Goal: Information Seeking & Learning: Learn about a topic

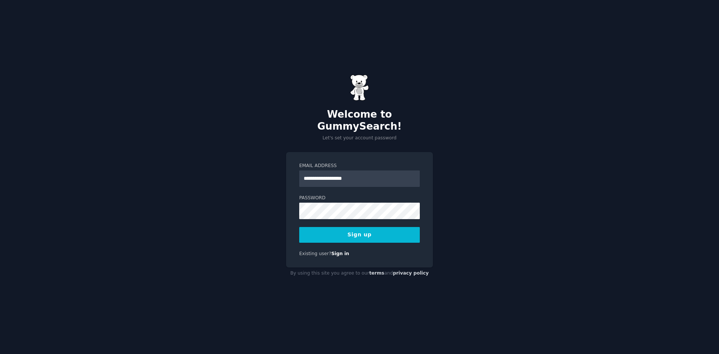
type input "**********"
click at [350, 229] on button "Sign up" at bounding box center [359, 235] width 121 height 16
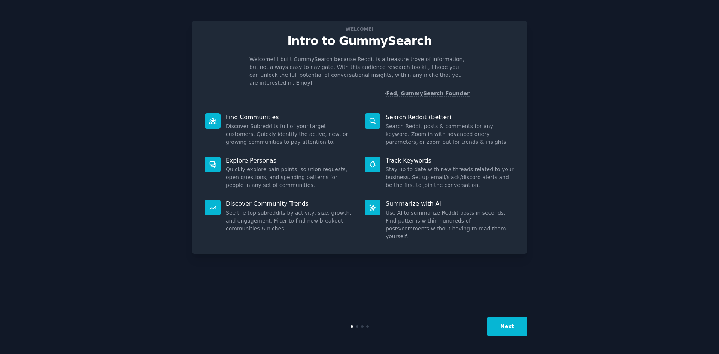
click at [275, 113] on p "Find Communities" at bounding box center [290, 117] width 129 height 8
click at [245, 114] on div "Find Communities Discover Subreddits full of your target customers. Quickly ide…" at bounding box center [280, 129] width 160 height 43
click at [510, 324] on button "Next" at bounding box center [507, 326] width 40 height 18
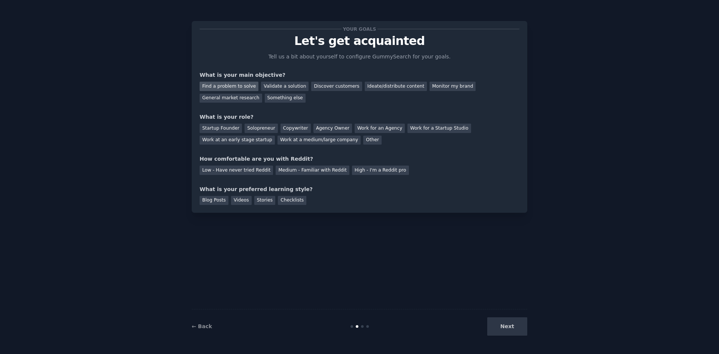
click at [235, 84] on div "Find a problem to solve" at bounding box center [229, 86] width 59 height 9
click at [317, 92] on div "Find a problem to solve Validate a solution Discover customers Ideate/distribut…" at bounding box center [360, 91] width 320 height 24
click at [321, 87] on div "Discover customers" at bounding box center [336, 86] width 51 height 9
click at [217, 84] on div "Find a problem to solve" at bounding box center [229, 86] width 59 height 9
click at [262, 94] on div "General market research" at bounding box center [231, 98] width 63 height 9
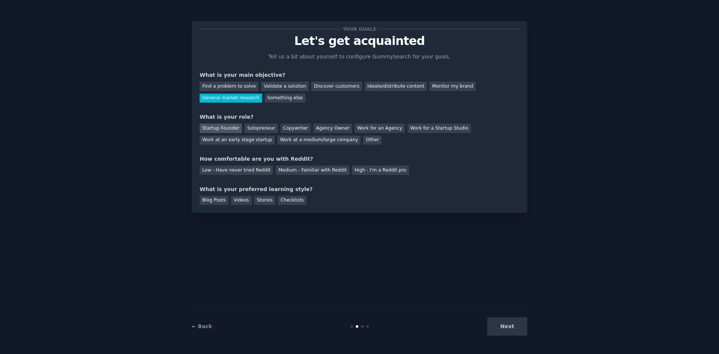
click at [221, 129] on div "Startup Founder" at bounding box center [221, 128] width 42 height 9
click at [232, 169] on div "Low - Have never tried Reddit" at bounding box center [236, 170] width 73 height 9
click at [261, 201] on div "Stories" at bounding box center [264, 200] width 21 height 9
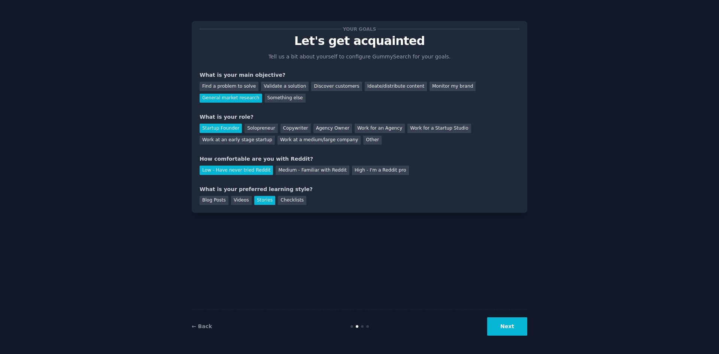
click at [503, 328] on button "Next" at bounding box center [507, 326] width 40 height 18
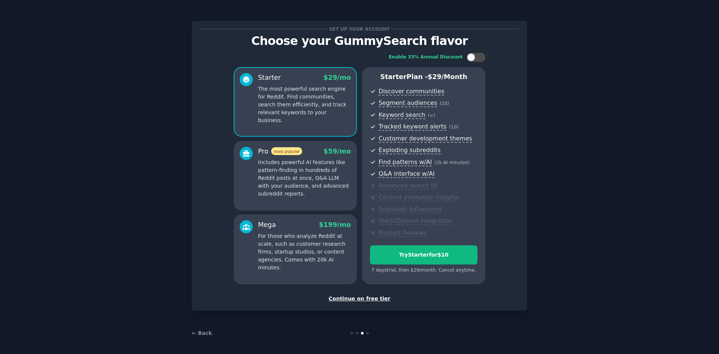
click at [375, 296] on div "Continue on free tier" at bounding box center [360, 299] width 320 height 8
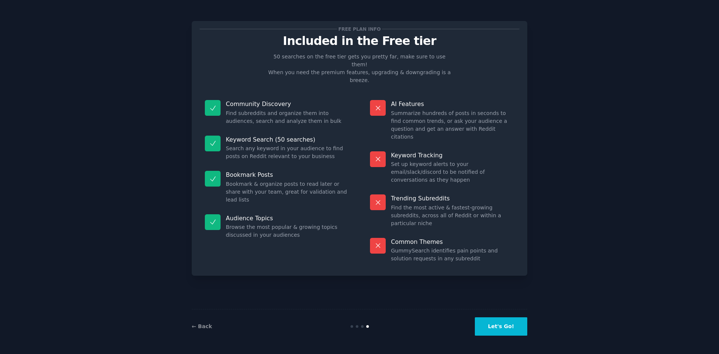
click at [495, 318] on button "Let's Go!" at bounding box center [501, 326] width 52 height 18
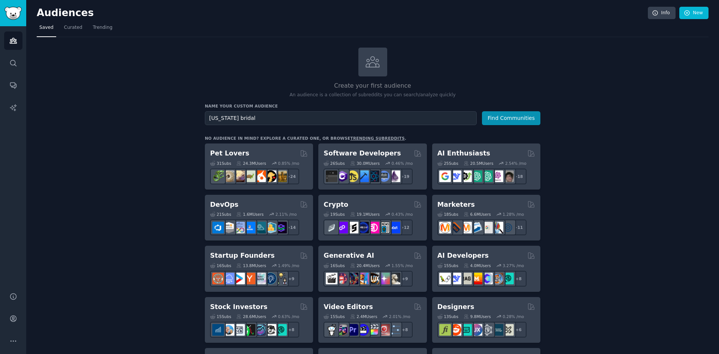
type input "[US_STATE] bridal"
click at [482, 111] on button "Find Communities" at bounding box center [511, 118] width 58 height 14
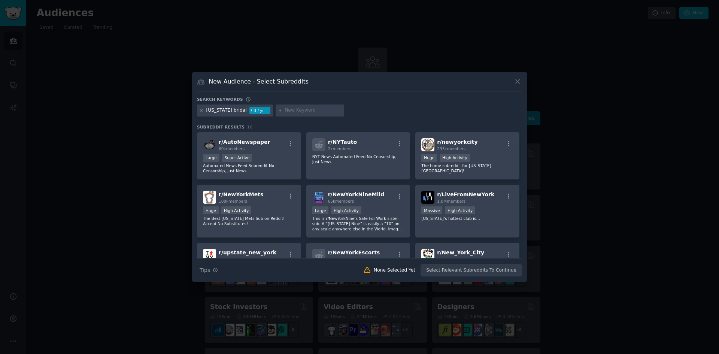
click at [236, 108] on div "[US_STATE] bridal" at bounding box center [226, 110] width 40 height 7
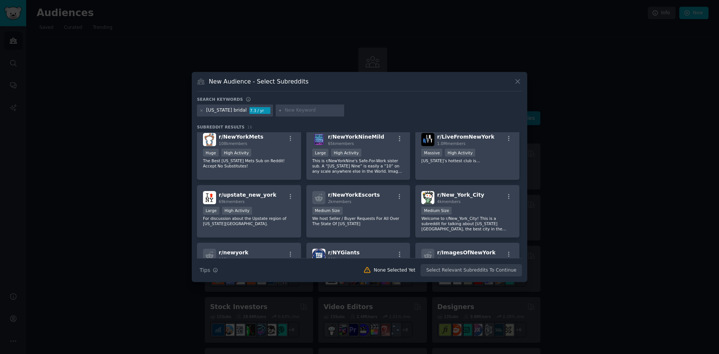
scroll to position [221, 0]
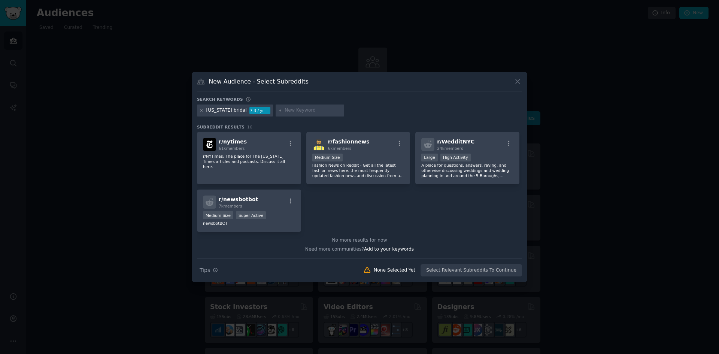
click at [293, 109] on input "text" at bounding box center [313, 110] width 57 height 7
type input "bridal shops"
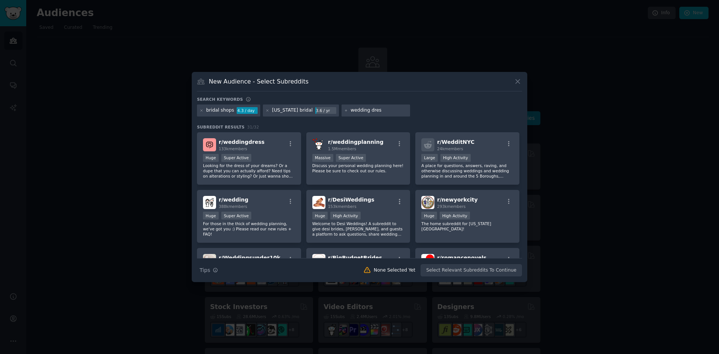
type input "wedding dress"
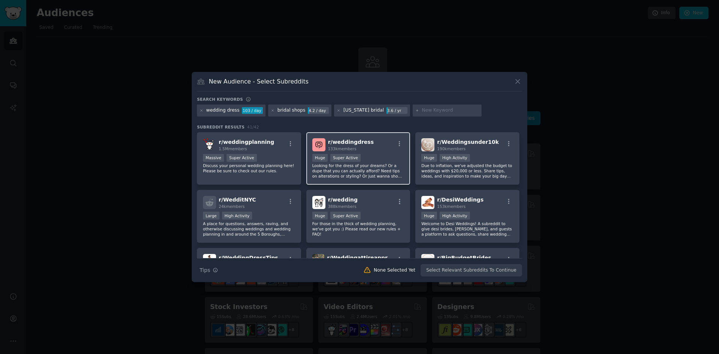
click at [339, 144] on span "r/ weddingdress" at bounding box center [351, 142] width 46 height 6
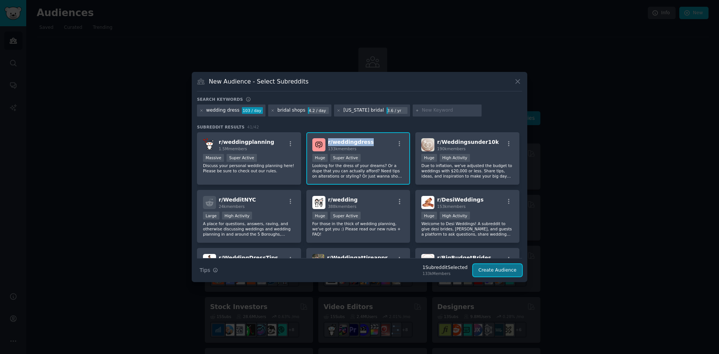
click at [505, 273] on button "Create Audience" at bounding box center [497, 270] width 49 height 13
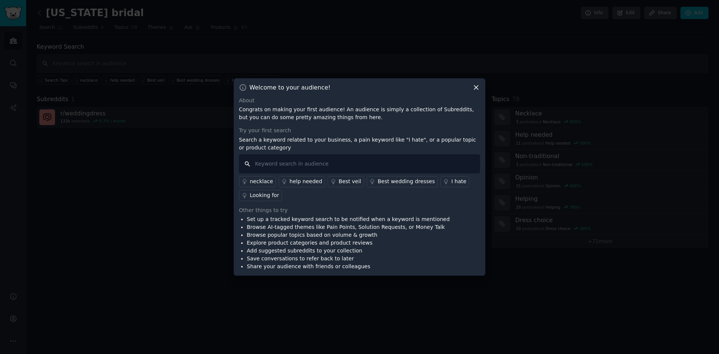
click at [368, 172] on input "text" at bounding box center [359, 163] width 241 height 19
type input "s"
type input "bridal gown"
click at [428, 207] on div "Other things to try" at bounding box center [359, 210] width 241 height 8
click at [302, 184] on div "help needed" at bounding box center [306, 182] width 33 height 8
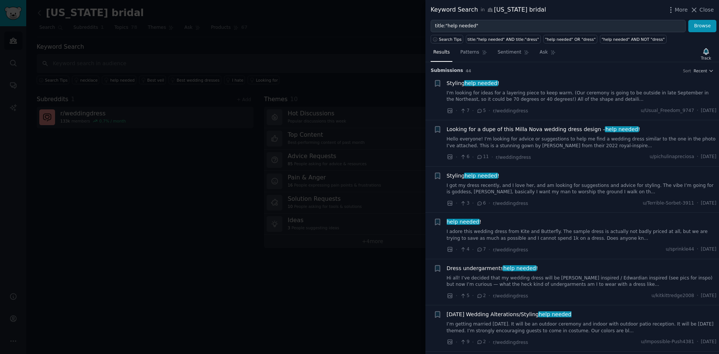
click at [518, 97] on link "I'm looking for ideas for a layering piece to keep warm. (Our ceremony is going…" at bounding box center [582, 96] width 270 height 13
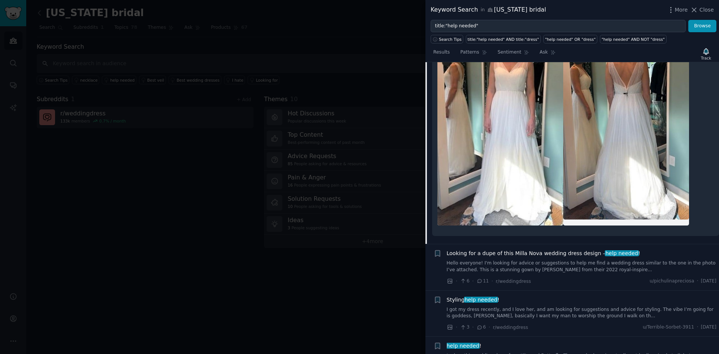
scroll to position [196, 0]
click at [478, 277] on span "11" at bounding box center [483, 280] width 12 height 7
click at [490, 259] on link "Hello everyone! I'm looking for advice or suggestions to help me find a wedding…" at bounding box center [582, 265] width 270 height 13
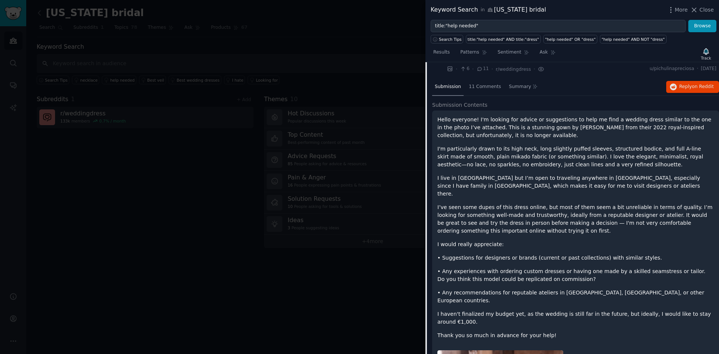
scroll to position [58, 0]
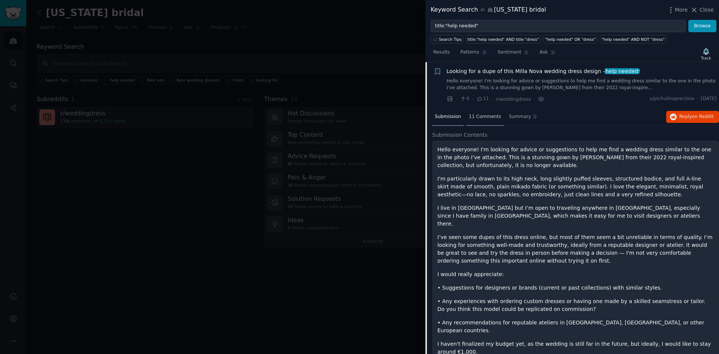
click at [482, 118] on span "11 Comments" at bounding box center [485, 117] width 32 height 7
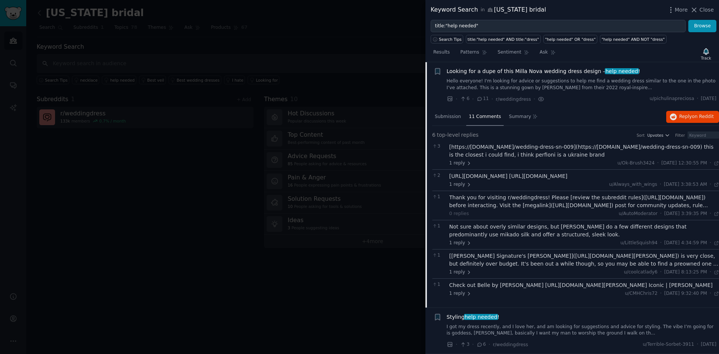
click at [497, 147] on div "[https://[DOMAIN_NAME]/wedding-dress-sn-009](https://[DOMAIN_NAME]/wedding-dres…" at bounding box center [585, 151] width 270 height 16
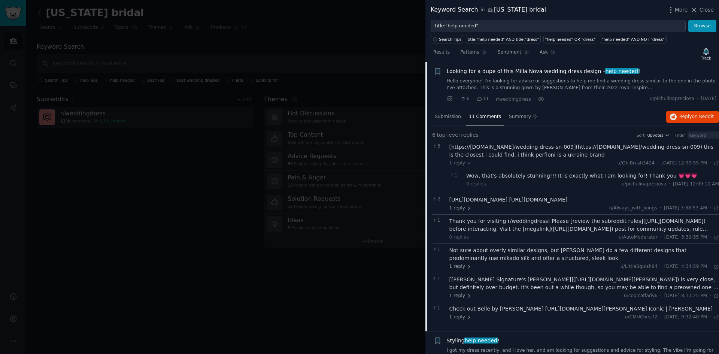
click at [547, 148] on div "[https://[DOMAIN_NAME]/wedding-dress-sn-009](https://[DOMAIN_NAME]/wedding-dres…" at bounding box center [585, 151] width 270 height 16
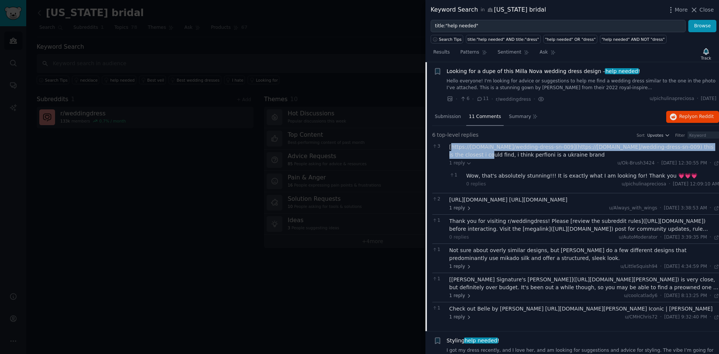
drag, startPoint x: 452, startPoint y: 145, endPoint x: 714, endPoint y: 146, distance: 261.9
click at [714, 146] on div "[https://[DOMAIN_NAME]/wedding-dress-sn-009](https://[DOMAIN_NAME]/wedding-dres…" at bounding box center [585, 151] width 270 height 16
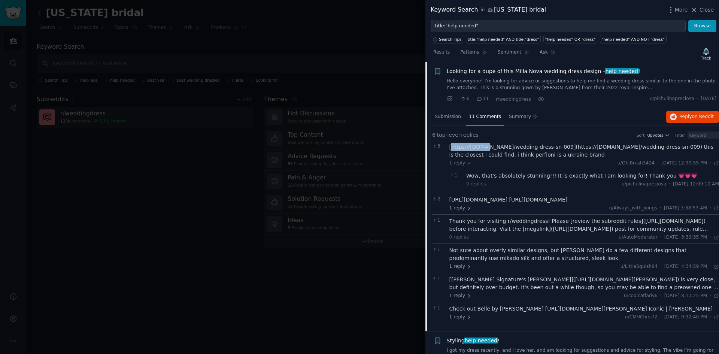
drag, startPoint x: 452, startPoint y: 144, endPoint x: 481, endPoint y: 144, distance: 29.6
click at [481, 144] on div "[https://[DOMAIN_NAME]/wedding-dress-sn-009](https://[DOMAIN_NAME]/wedding-dres…" at bounding box center [585, 151] width 270 height 16
click at [440, 156] on div "3" at bounding box center [438, 166] width 13 height 47
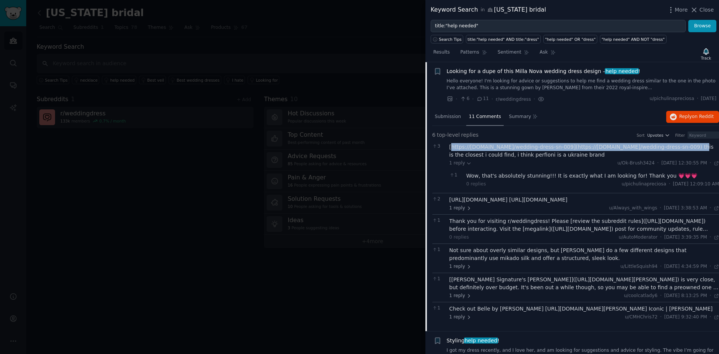
drag, startPoint x: 451, startPoint y: 145, endPoint x: 670, endPoint y: 145, distance: 219.2
click at [670, 145] on div "[https://[DOMAIN_NAME]/wedding-dress-sn-009](https://[DOMAIN_NAME]/wedding-dres…" at bounding box center [585, 151] width 270 height 16
copy div "https://[DOMAIN_NAME]/wedding-dress-sn-009](https://[DOMAIN_NAME]/wedding-dress…"
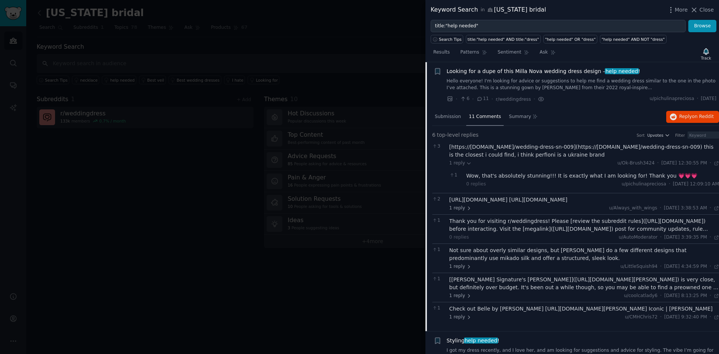
click at [541, 161] on div "1 reply u/Ok-Brush3424 · [DATE] 12:30:55 PM Sat 8/9/2025 ·" at bounding box center [585, 163] width 270 height 7
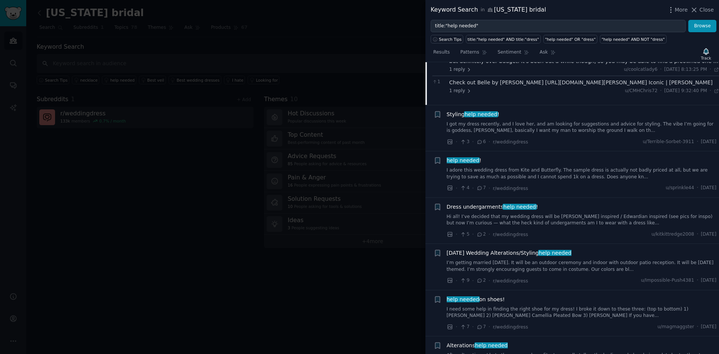
scroll to position [284, 0]
click at [362, 59] on div at bounding box center [359, 177] width 719 height 354
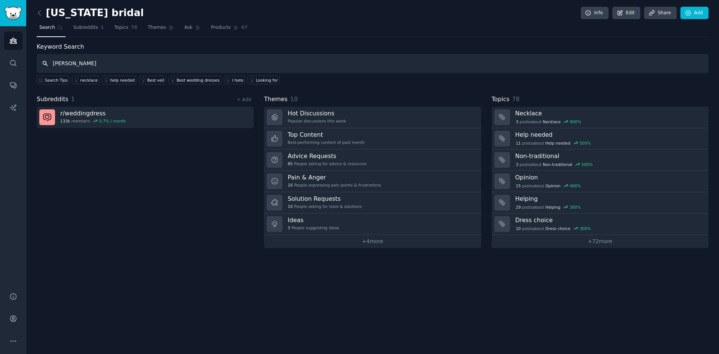
type input "[PERSON_NAME]"
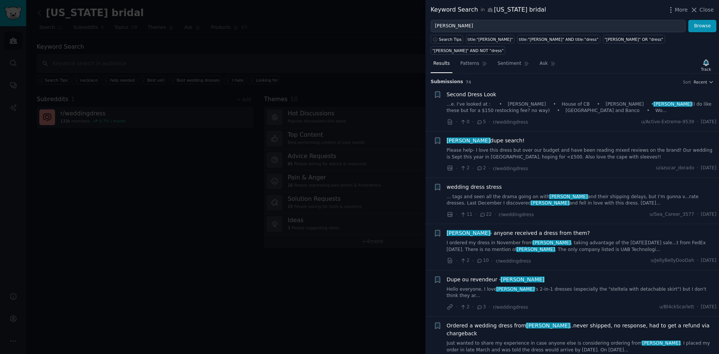
click at [475, 91] on span "Second Dress Look" at bounding box center [472, 95] width 50 height 8
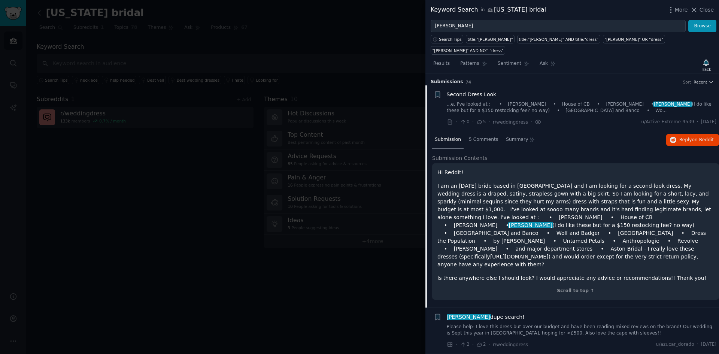
scroll to position [12, 0]
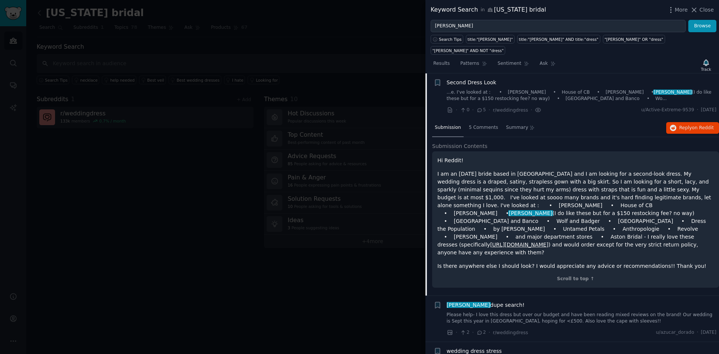
click at [244, 55] on div at bounding box center [359, 177] width 719 height 354
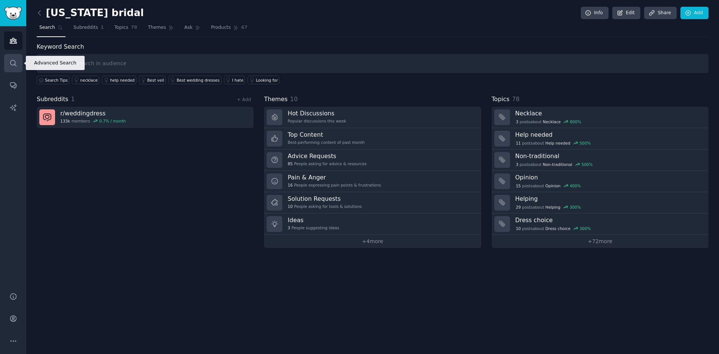
click at [18, 62] on link "Search" at bounding box center [13, 63] width 18 height 18
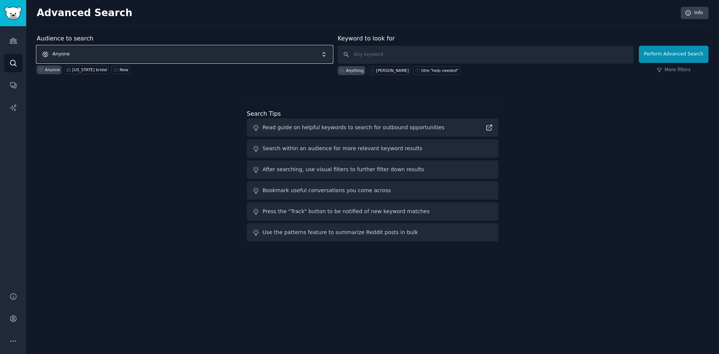
click at [212, 52] on span "Anyone" at bounding box center [185, 54] width 296 height 17
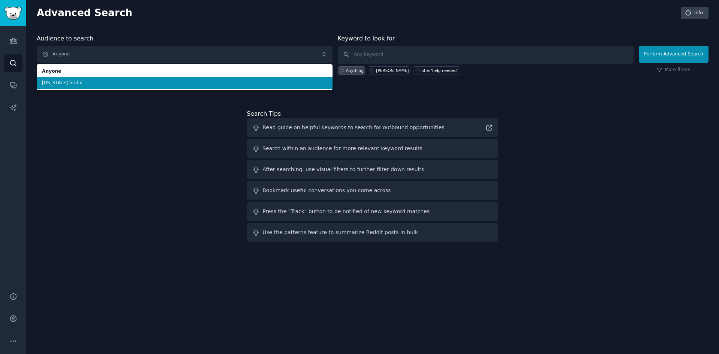
click at [195, 82] on span "[US_STATE] bridal" at bounding box center [185, 83] width 286 height 7
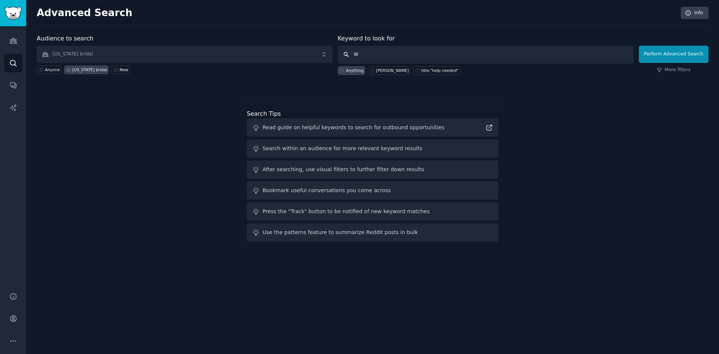
click at [358, 48] on input "W" at bounding box center [486, 55] width 296 height 18
type input "Where can I find [PERSON_NAME] Dresses"
click button "Perform Advanced Search" at bounding box center [674, 54] width 70 height 17
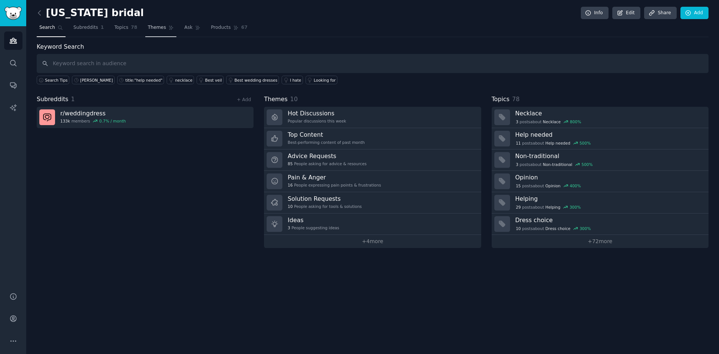
click at [155, 31] on link "Themes" at bounding box center [160, 29] width 31 height 15
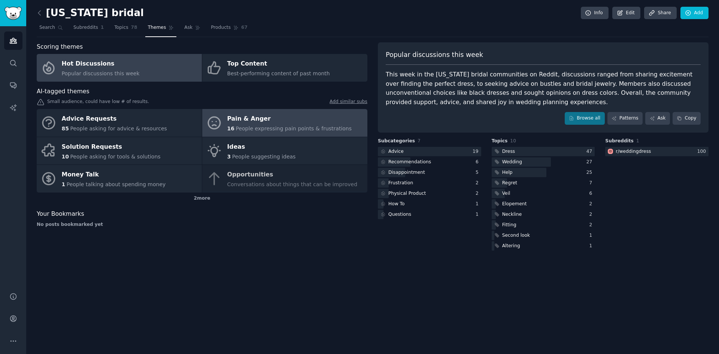
click at [262, 129] on span "People expressing pain points & frustrations" at bounding box center [294, 129] width 116 height 6
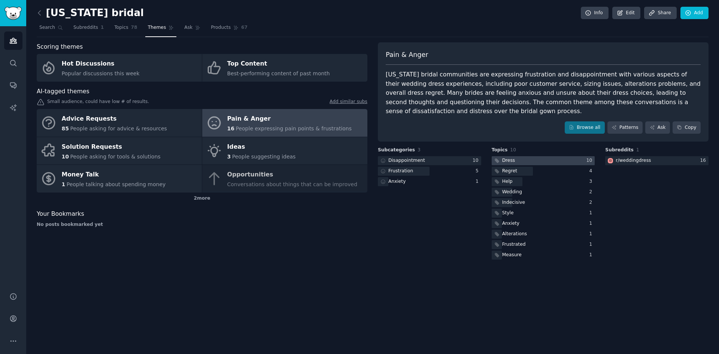
click at [540, 156] on div at bounding box center [543, 160] width 103 height 9
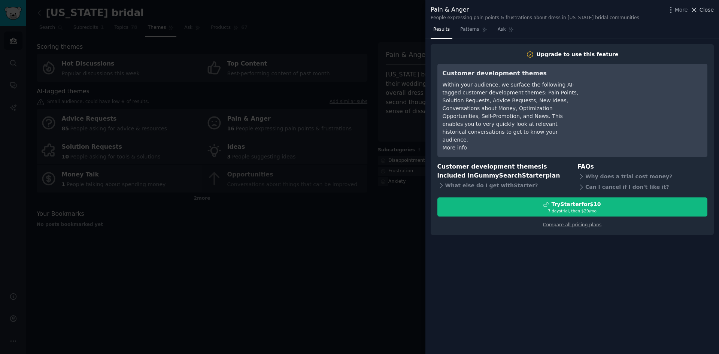
click at [706, 8] on span "Close" at bounding box center [707, 10] width 14 height 8
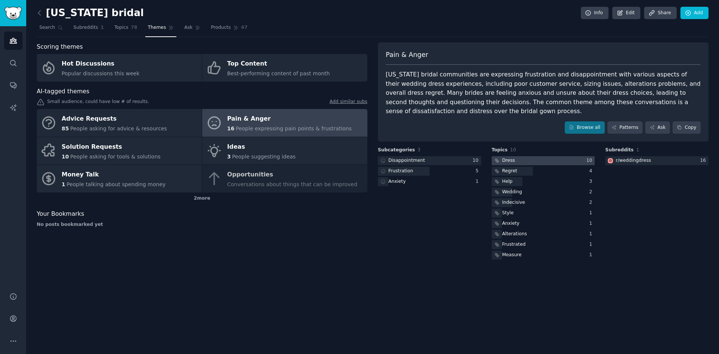
click at [564, 156] on div at bounding box center [543, 160] width 103 height 9
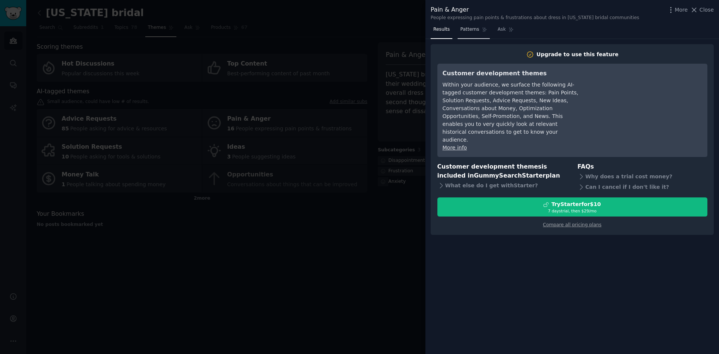
click at [466, 30] on span "Patterns" at bounding box center [469, 29] width 19 height 7
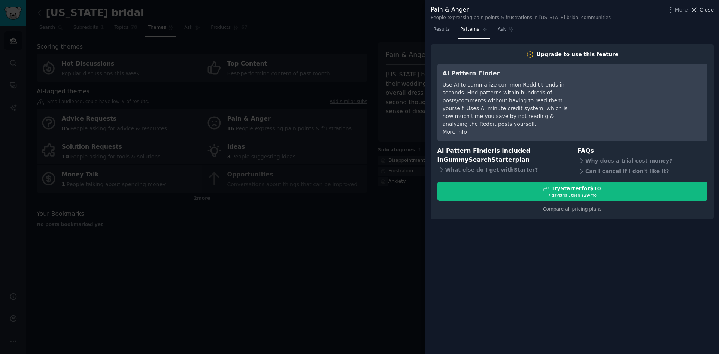
click at [709, 8] on span "Close" at bounding box center [707, 10] width 14 height 8
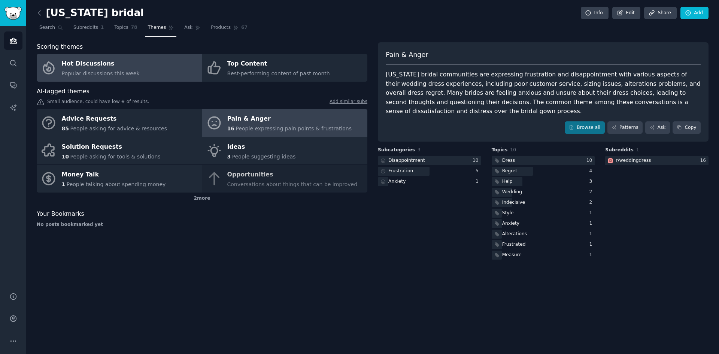
click at [136, 73] on link "Hot Discussions Popular discussions this week" at bounding box center [119, 68] width 165 height 28
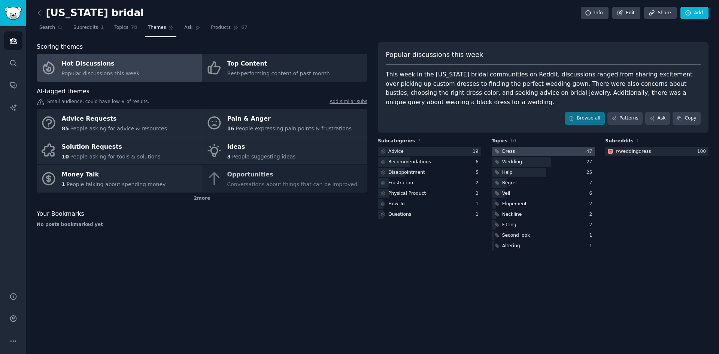
drag, startPoint x: 524, startPoint y: 149, endPoint x: 516, endPoint y: 150, distance: 8.3
click at [516, 150] on div at bounding box center [543, 151] width 103 height 9
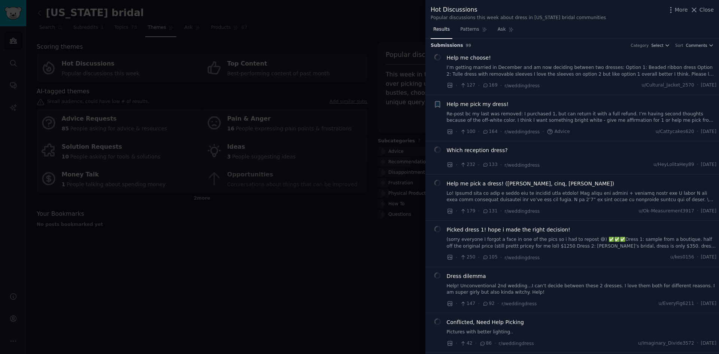
scroll to position [1, 0]
click at [339, 39] on div at bounding box center [359, 177] width 719 height 354
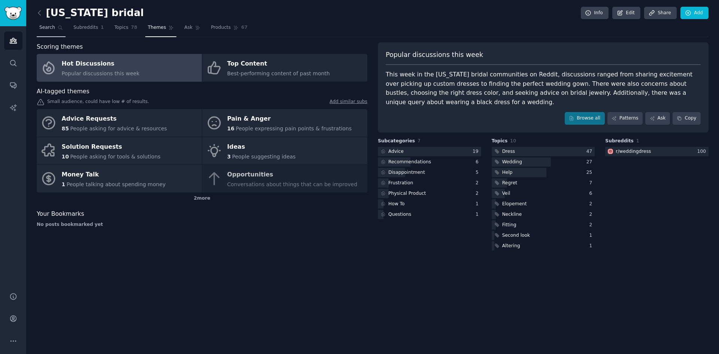
click at [61, 25] on link "Search" at bounding box center [51, 29] width 29 height 15
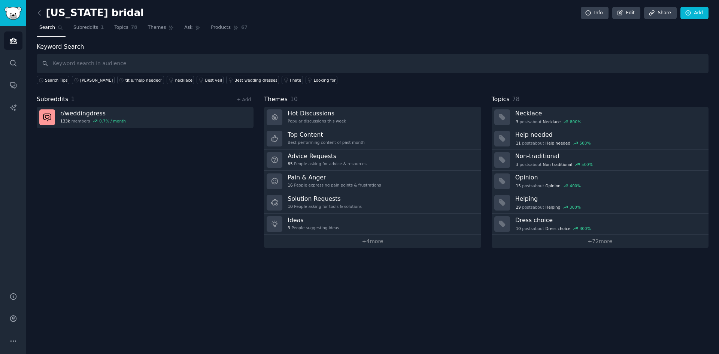
click at [137, 96] on div "Subreddits 1 + Add" at bounding box center [145, 99] width 217 height 9
click at [133, 62] on input "text" at bounding box center [373, 63] width 672 height 19
type input "favorite dress styles"
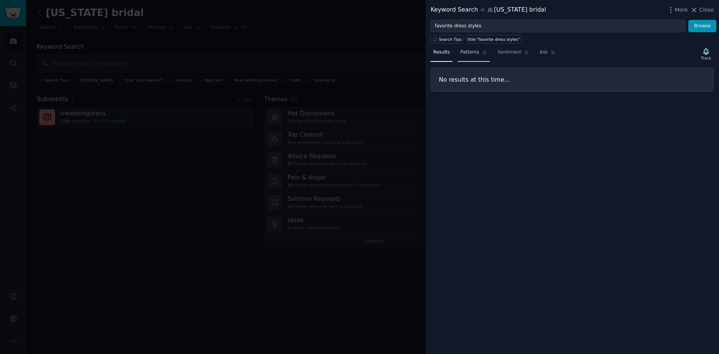
click at [462, 48] on link "Patterns" at bounding box center [474, 53] width 32 height 15
